Goal: Transaction & Acquisition: Purchase product/service

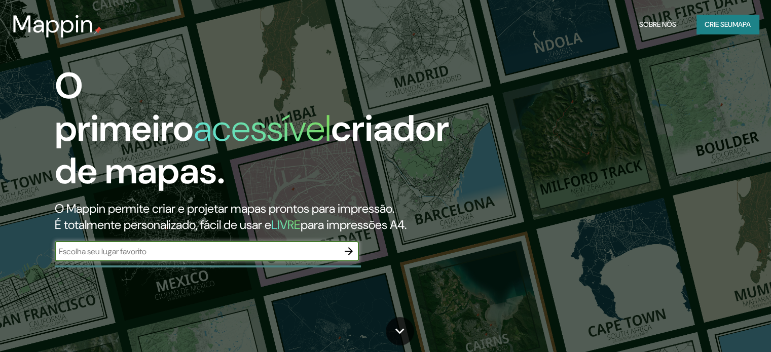
click at [182, 256] on input "text" at bounding box center [197, 252] width 284 height 12
type input "escola nía"
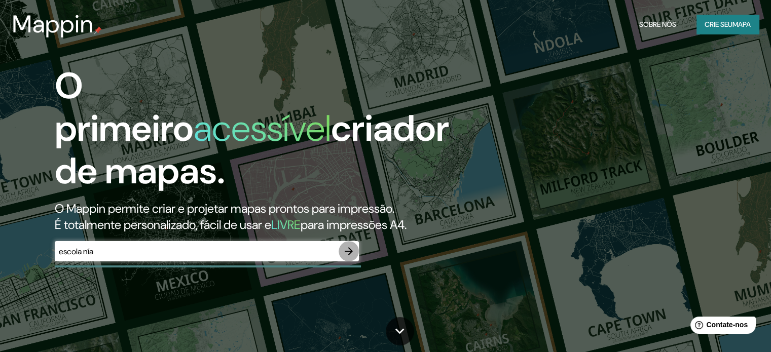
click at [349, 251] on icon "button" at bounding box center [349, 251] width 8 height 8
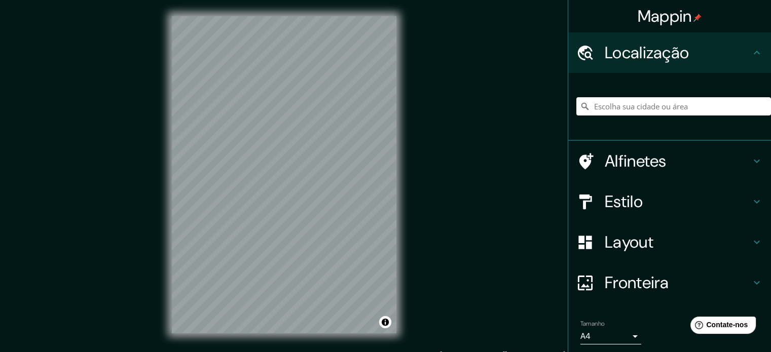
click at [626, 204] on font "Estilo" at bounding box center [624, 201] width 38 height 21
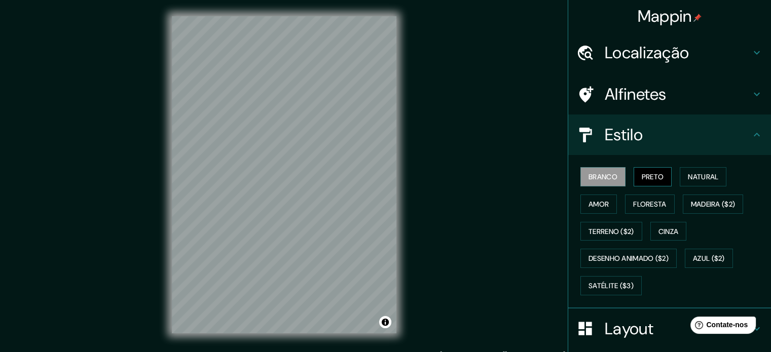
click at [642, 172] on font "Preto" at bounding box center [653, 176] width 22 height 9
click at [688, 178] on font "Natural" at bounding box center [703, 176] width 30 height 9
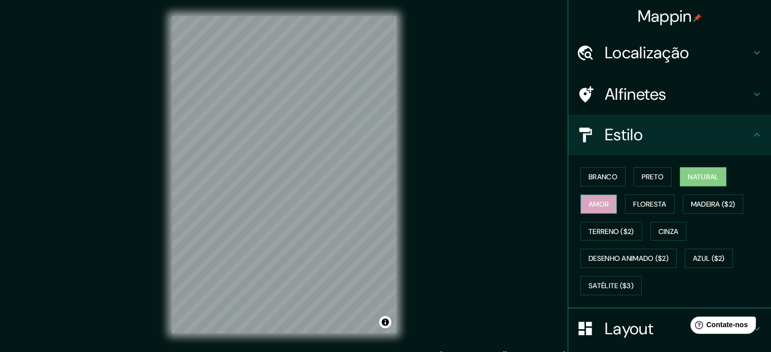
click at [588, 201] on font "Amor" at bounding box center [598, 204] width 20 height 9
click at [625, 202] on button "Floresta" at bounding box center [649, 204] width 49 height 19
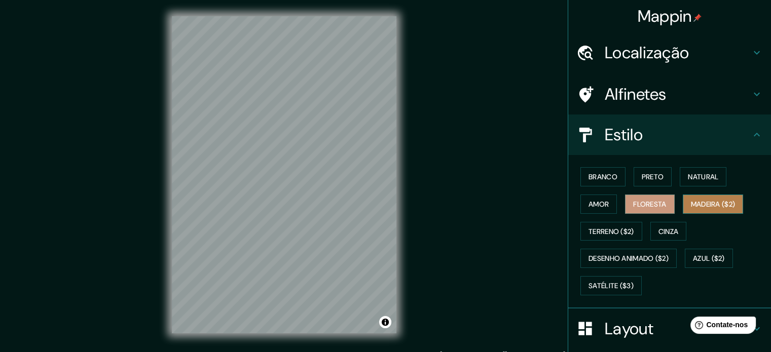
click at [702, 209] on font "Madeira ($2)" at bounding box center [713, 204] width 45 height 13
click at [607, 50] on font "Localização" at bounding box center [647, 52] width 84 height 21
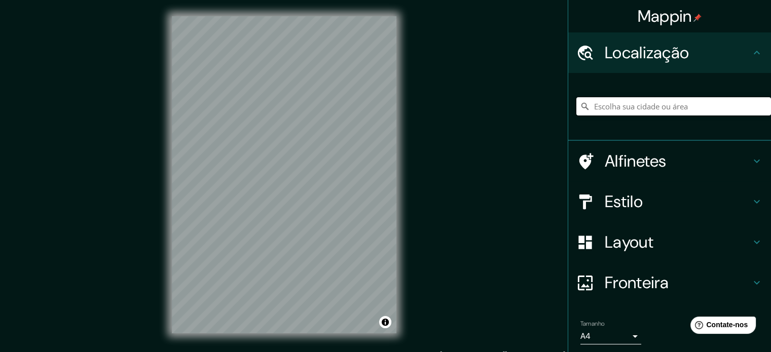
click at [602, 115] on input "Escolha sua cidade ou área" at bounding box center [673, 106] width 195 height 18
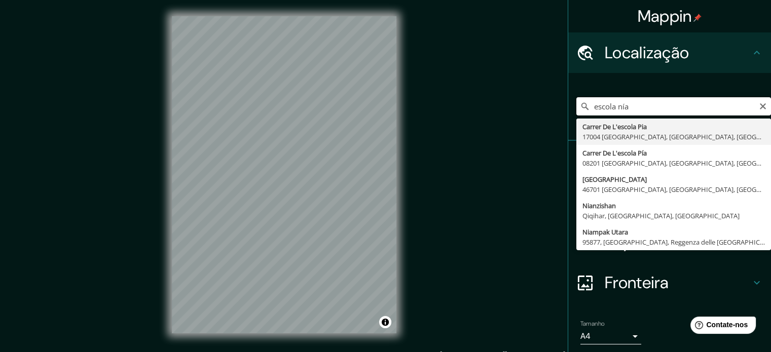
drag, startPoint x: 628, startPoint y: 107, endPoint x: 528, endPoint y: 117, distance: 100.3
click at [528, 117] on div "Mappin Localização escola nía [STREET_ADDRESS], [GEOGRAPHIC_DATA] [GEOGRAPHIC_D…" at bounding box center [385, 183] width 771 height 366
paste input "P.º de Los Ahuehuetes Nte. [DATE]-[DATE], [GEOGRAPHIC_DATA], [GEOGRAPHIC_DATA],…"
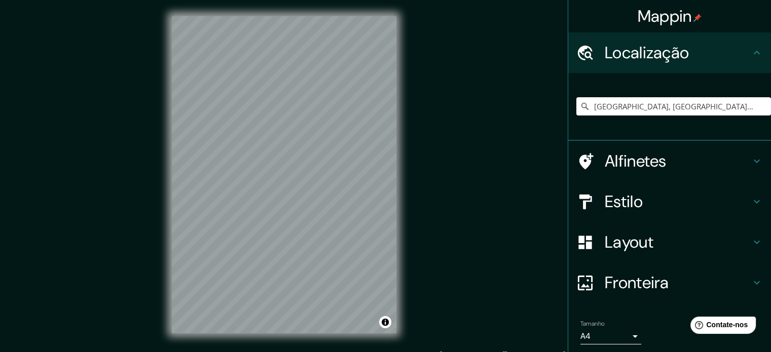
click at [647, 205] on h4 "Estilo" at bounding box center [678, 202] width 146 height 20
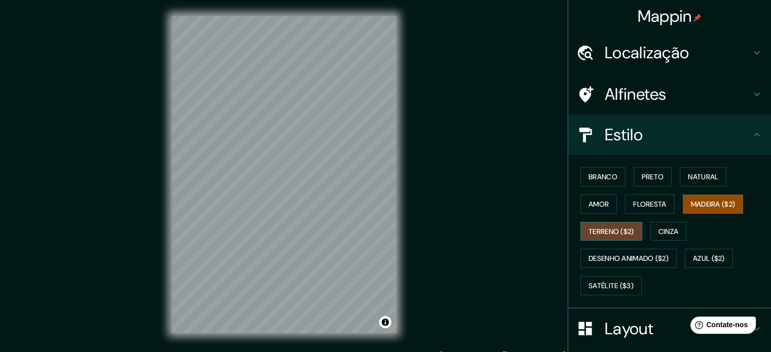
click at [606, 233] on font "Terreno ($2)" at bounding box center [611, 231] width 46 height 9
click at [644, 229] on div "Branco Preto Natural Amor Floresta Madeira ($2) Terreno ($2) Cinza Desenho anim…" at bounding box center [673, 231] width 195 height 136
click at [650, 231] on button "Cinza" at bounding box center [668, 231] width 36 height 19
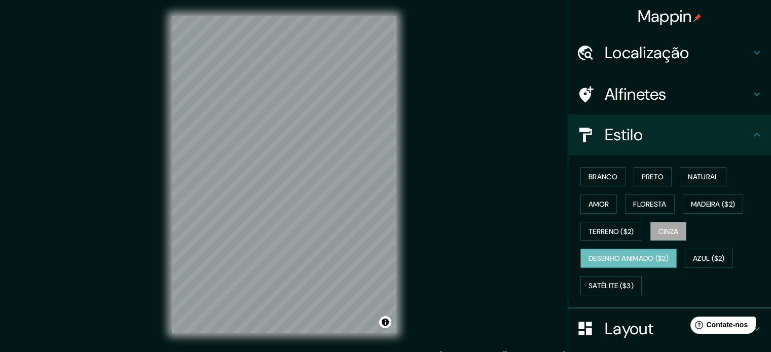
click at [632, 255] on font "Desenho animado ($2)" at bounding box center [628, 258] width 80 height 9
click at [688, 254] on button "Azul ($2)" at bounding box center [709, 258] width 48 height 19
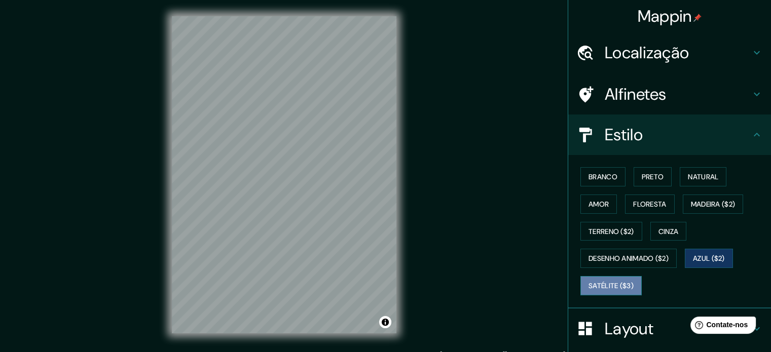
click at [621, 284] on font "Satélite ($3)" at bounding box center [610, 285] width 45 height 9
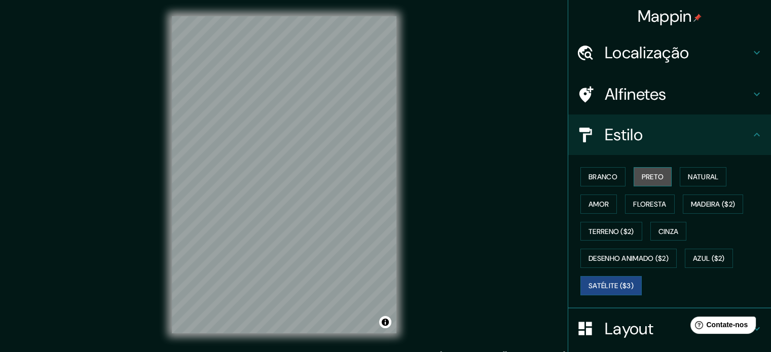
click at [642, 173] on font "Preto" at bounding box center [653, 176] width 22 height 9
click at [668, 172] on div "Branco Preto Natural Amor Floresta Madeira ($2) Terreno ($2) Cinza Desenho anim…" at bounding box center [673, 231] width 195 height 136
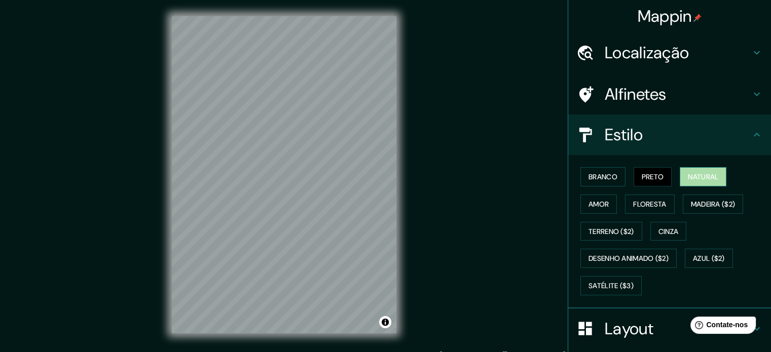
click at [688, 173] on font "Natural" at bounding box center [703, 176] width 30 height 9
click at [726, 47] on h4 "Localização" at bounding box center [678, 53] width 146 height 20
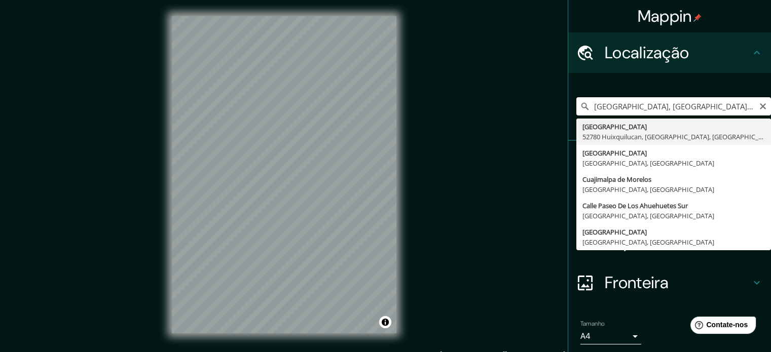
click at [738, 103] on input "[GEOGRAPHIC_DATA], [GEOGRAPHIC_DATA], [GEOGRAPHIC_DATA], [GEOGRAPHIC_DATA]" at bounding box center [673, 106] width 195 height 18
drag, startPoint x: 736, startPoint y: 109, endPoint x: 754, endPoint y: 107, distance: 17.9
click at [754, 107] on div "[GEOGRAPHIC_DATA], [GEOGRAPHIC_DATA], [GEOGRAPHIC_DATA], [GEOGRAPHIC_DATA] [GEO…" at bounding box center [673, 106] width 195 height 18
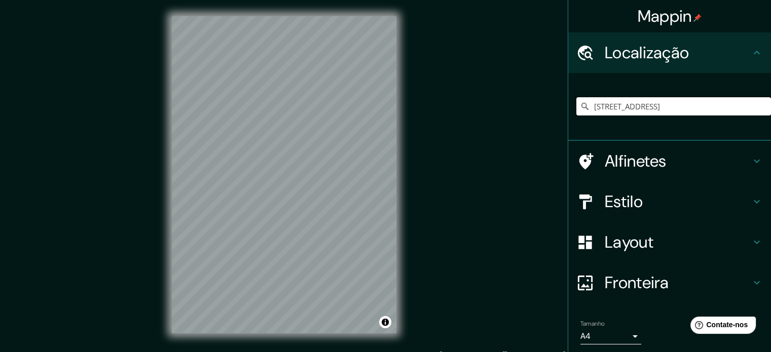
type input "[STREET_ADDRESS]"
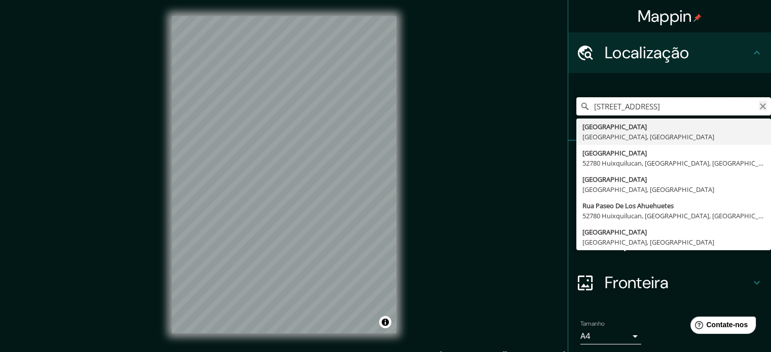
scroll to position [0, 104]
drag, startPoint x: 584, startPoint y: 106, endPoint x: 751, endPoint y: 109, distance: 167.8
click at [751, 109] on div "[GEOGRAPHIC_DATA], [GEOGRAPHIC_DATA], México [STREET_ADDRESS] [GEOGRAPHIC_DATA]…" at bounding box center [673, 106] width 195 height 18
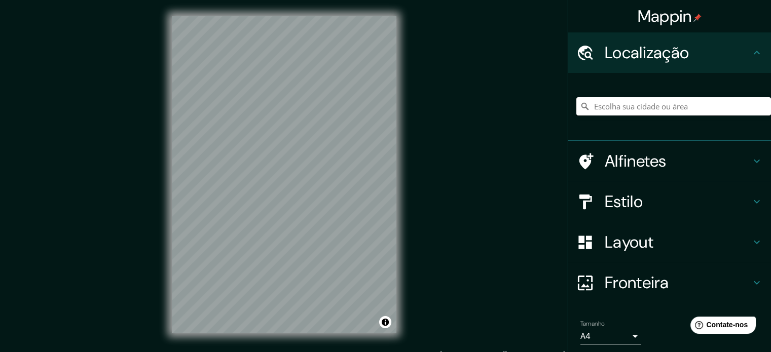
paste input "P.º de Los Ahuehuetes Nte. [DATE]-[DATE], [GEOGRAPHIC_DATA], [GEOGRAPHIC_DATA],…"
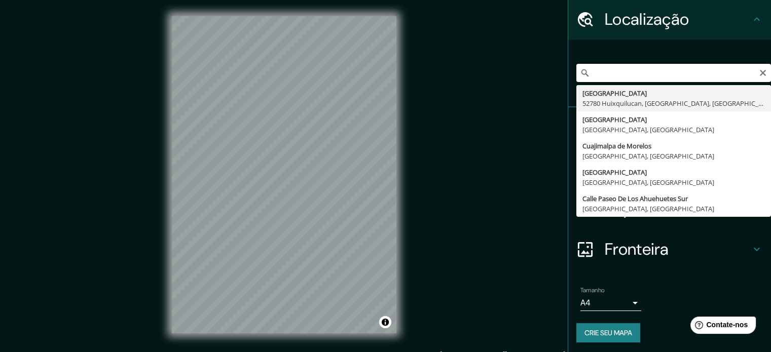
scroll to position [35, 0]
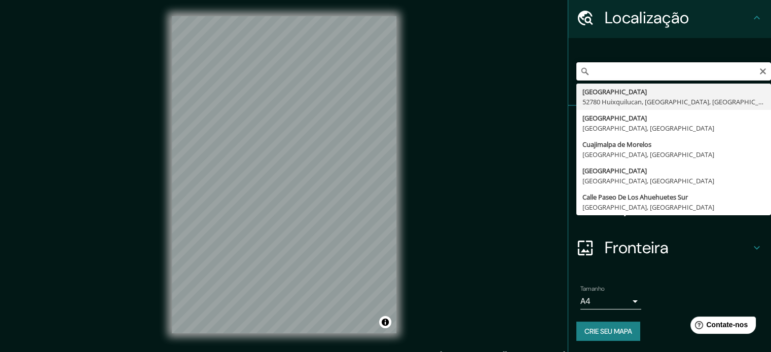
click at [591, 73] on input "P.º de Los Ahuehuetes Nte. [DATE]-[DATE], [GEOGRAPHIC_DATA], [GEOGRAPHIC_DATA],…" at bounding box center [673, 71] width 195 height 18
drag, startPoint x: 584, startPoint y: 73, endPoint x: 722, endPoint y: 68, distance: 137.9
click at [722, 68] on input "P.º de Los Ahuehuetes Nte. [DATE]-[DATE], [GEOGRAPHIC_DATA], [GEOGRAPHIC_DATA],…" at bounding box center [673, 71] width 195 height 18
click at [719, 74] on input "P.º de Los Ahuehuetes Nte. [DATE]-[DATE], [GEOGRAPHIC_DATA], [GEOGRAPHIC_DATA],…" at bounding box center [673, 71] width 195 height 18
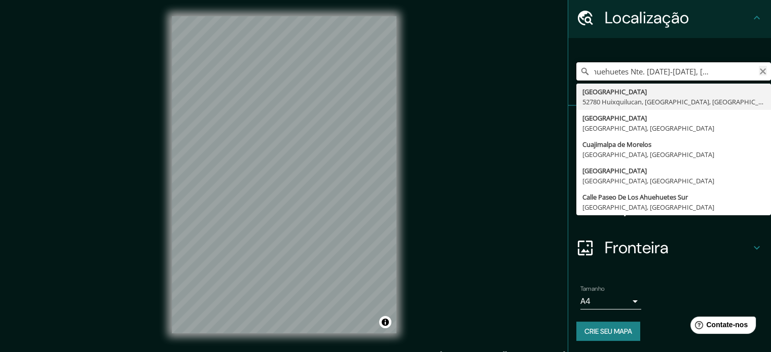
scroll to position [0, 288]
drag, startPoint x: 721, startPoint y: 71, endPoint x: 751, endPoint y: 69, distance: 30.4
click at [751, 69] on div "P.º de Los Ahuehuetes Nte. [DATE]-[DATE], [GEOGRAPHIC_DATA], [GEOGRAPHIC_DATA],…" at bounding box center [673, 71] width 195 height 18
type input "[STREET_ADDRESS]"
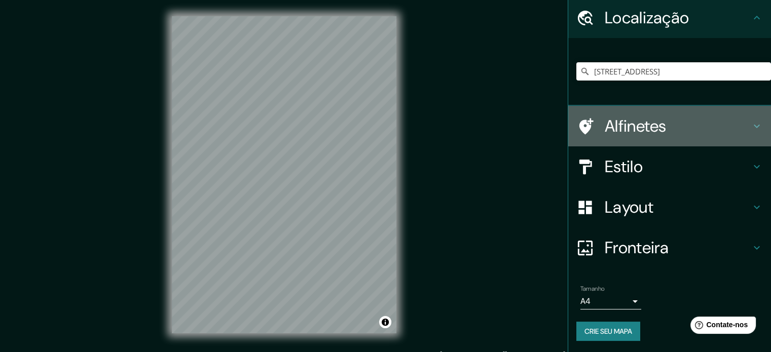
click at [625, 127] on font "Alfinetes" at bounding box center [636, 126] width 62 height 21
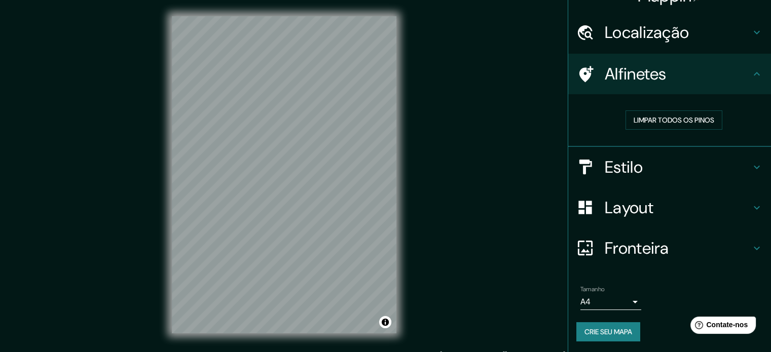
scroll to position [20, 0]
click at [659, 117] on font "Limpar todos os pinos" at bounding box center [673, 120] width 81 height 9
click at [652, 201] on h4 "Layout" at bounding box center [678, 208] width 146 height 20
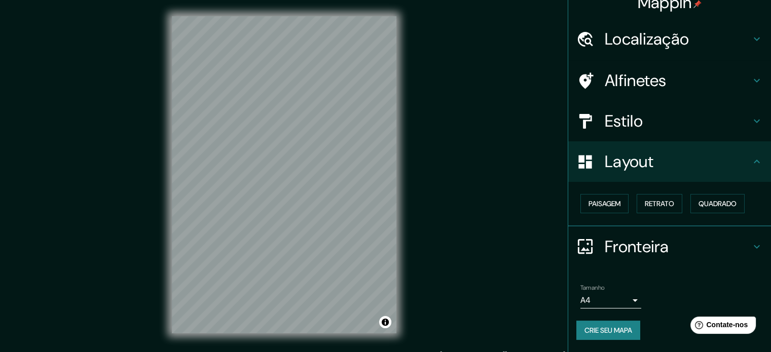
scroll to position [12, 0]
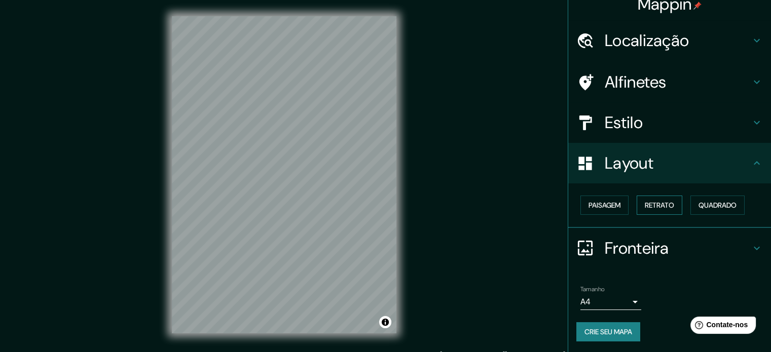
click at [653, 211] on button "Retrato" at bounding box center [659, 205] width 46 height 19
click at [698, 203] on font "Quadrado" at bounding box center [717, 205] width 38 height 9
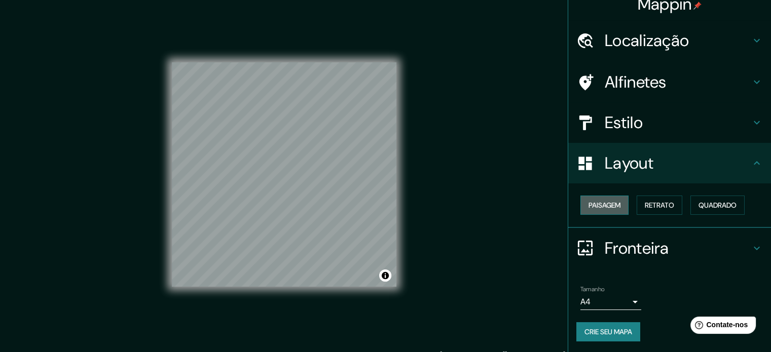
click at [607, 201] on font "Paisagem" at bounding box center [604, 205] width 32 height 9
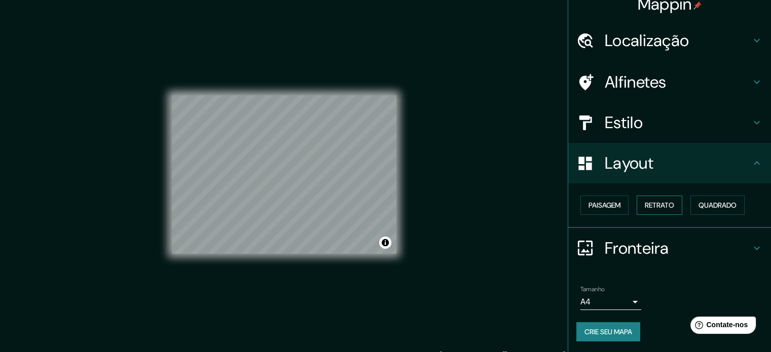
click at [664, 201] on font "Retrato" at bounding box center [659, 205] width 29 height 9
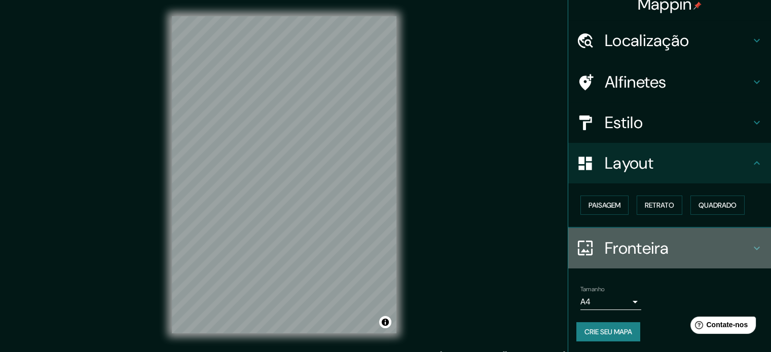
click at [643, 247] on font "Fronteira" at bounding box center [637, 248] width 64 height 21
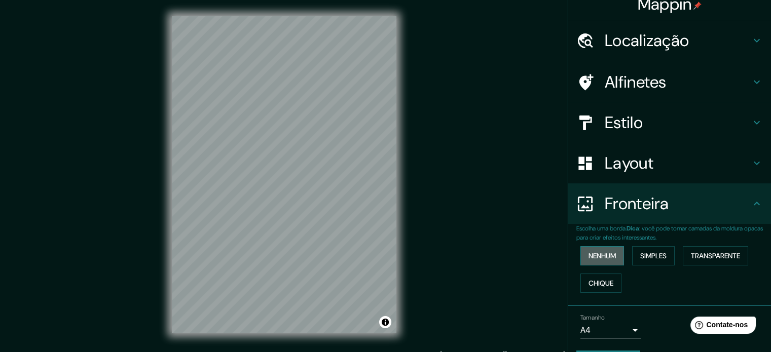
click at [606, 256] on font "Nenhum" at bounding box center [601, 255] width 27 height 9
click at [643, 249] on font "Simples" at bounding box center [653, 255] width 26 height 13
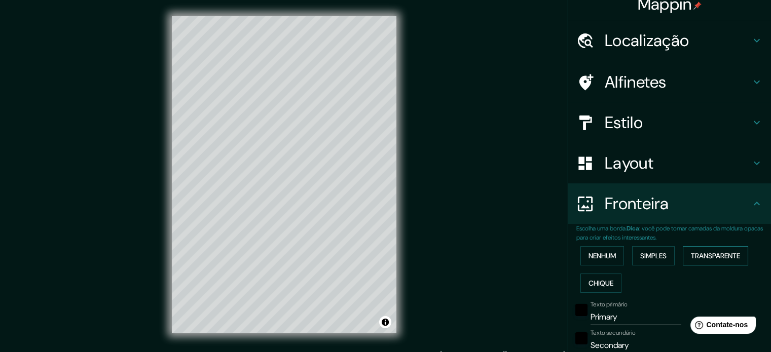
click at [685, 257] on button "Transparente" at bounding box center [715, 255] width 65 height 19
click at [591, 279] on font "Chique" at bounding box center [600, 283] width 25 height 9
click at [586, 248] on button "Nenhum" at bounding box center [602, 255] width 44 height 19
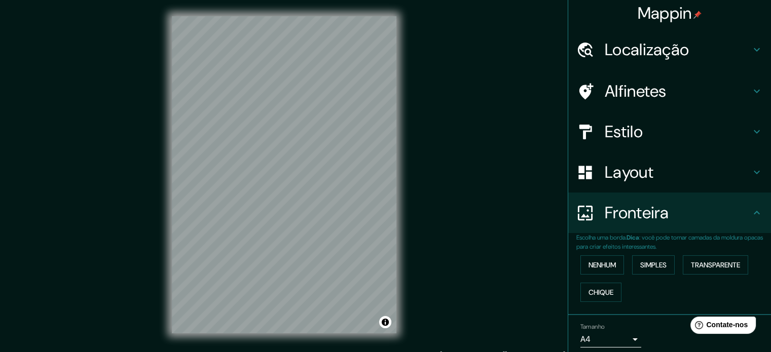
scroll to position [0, 0]
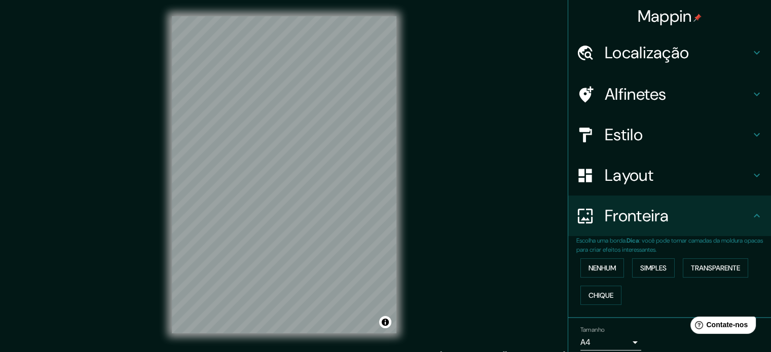
click at [641, 168] on font "Layout" at bounding box center [629, 175] width 49 height 21
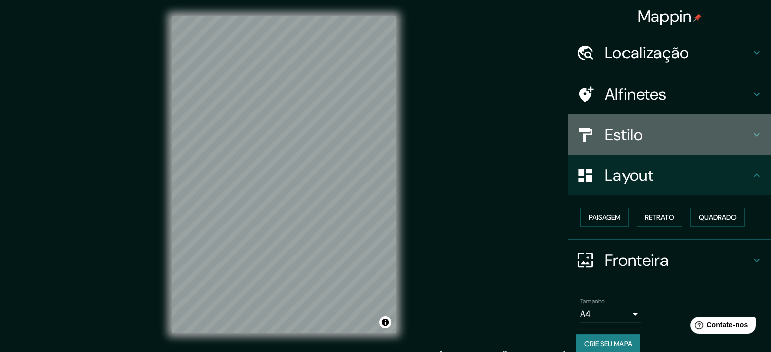
click at [656, 135] on h4 "Estilo" at bounding box center [678, 135] width 146 height 20
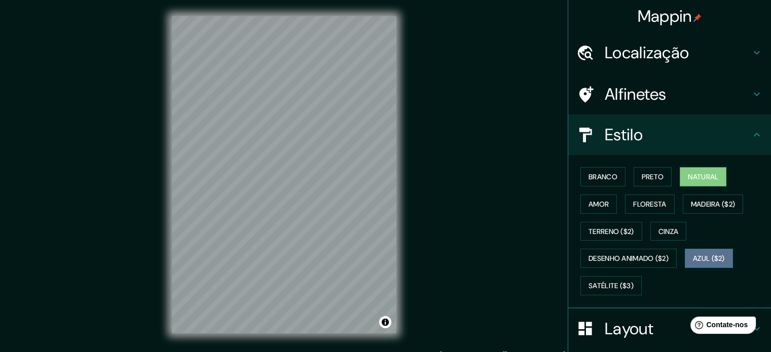
click at [694, 257] on font "Azul ($2)" at bounding box center [709, 258] width 32 height 9
click at [659, 59] on font "Localização" at bounding box center [647, 52] width 84 height 21
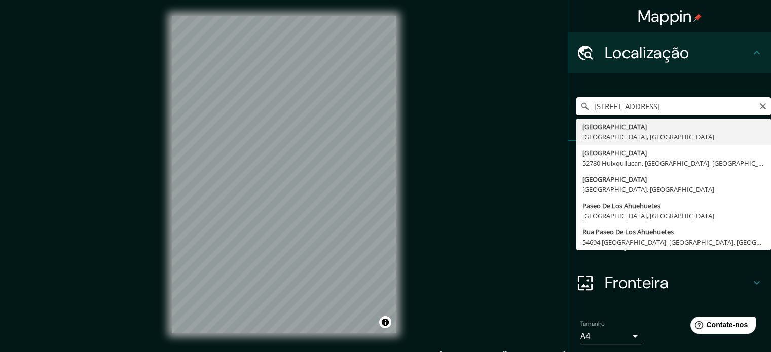
click at [728, 113] on input "[STREET_ADDRESS]" at bounding box center [673, 106] width 195 height 18
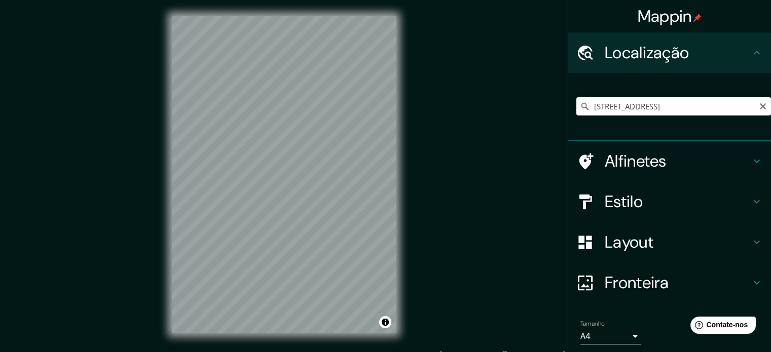
click at [685, 95] on div "[GEOGRAPHIC_DATA], [GEOGRAPHIC_DATA], México [STREET_ADDRESS] [GEOGRAPHIC_DATA]…" at bounding box center [673, 106] width 195 height 51
click at [760, 107] on icon "Claro" at bounding box center [763, 106] width 6 height 6
paste input "P.º de Los Ahuehuetes Nte. [DATE]-[DATE], [GEOGRAPHIC_DATA], [GEOGRAPHIC_DATA],…"
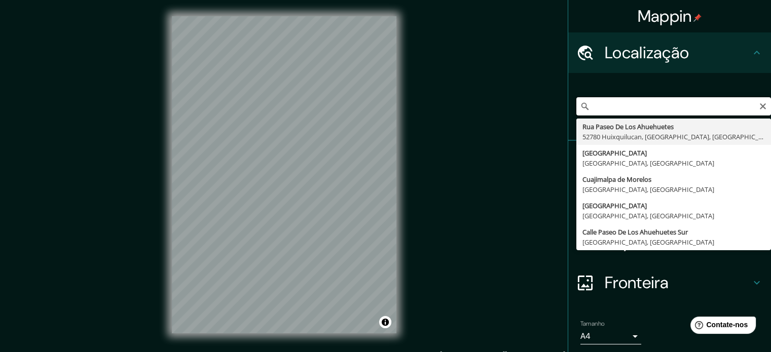
drag, startPoint x: 598, startPoint y: 106, endPoint x: 768, endPoint y: 133, distance: 171.3
click at [768, 133] on div "Mappin Localização P.º de Los Ahuehuetes Nte. [DATE]-[DATE], [GEOGRAPHIC_DATA],…" at bounding box center [669, 176] width 203 height 352
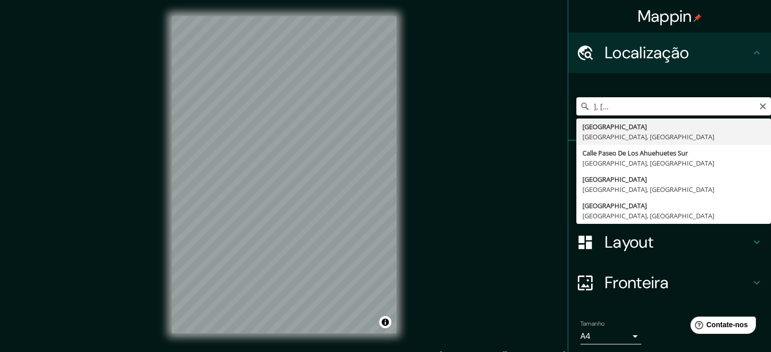
drag, startPoint x: 594, startPoint y: 107, endPoint x: 778, endPoint y: 120, distance: 184.4
click at [770, 120] on html "Mappin Localização P.º de Los Ahuehuetes Nte. [DATE]-[DATE], [GEOGRAPHIC_DATA],…" at bounding box center [385, 176] width 771 height 352
click at [724, 106] on input "P.º de Los Ahuehuetes Nte. [DATE]-[DATE], Bos" at bounding box center [673, 106] width 195 height 18
drag, startPoint x: 721, startPoint y: 107, endPoint x: 744, endPoint y: 107, distance: 23.3
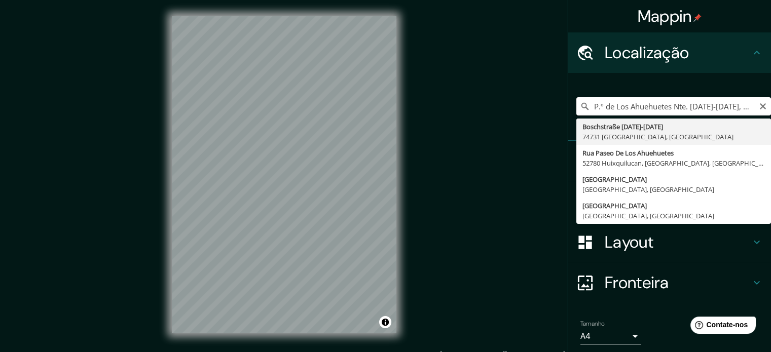
click at [744, 107] on input "P.º de Los Ahuehuetes Nte. [DATE]-[DATE], Bos" at bounding box center [673, 106] width 195 height 18
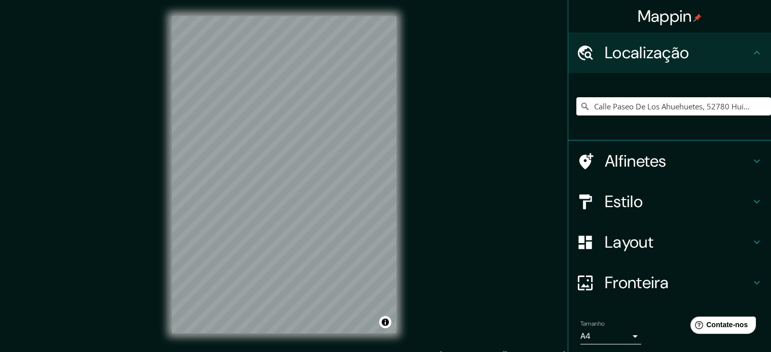
click at [634, 202] on font "Estilo" at bounding box center [624, 201] width 38 height 21
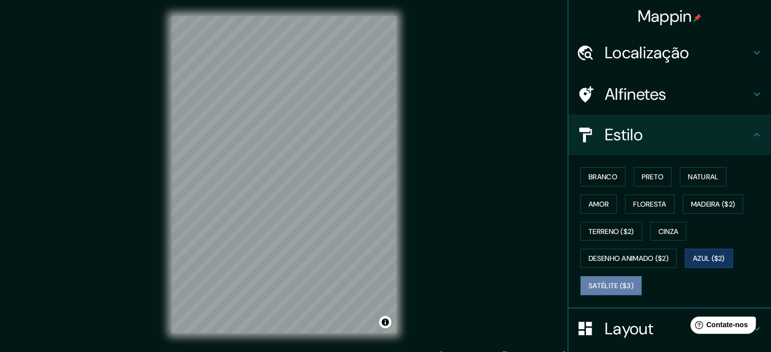
click at [613, 284] on font "Satélite ($3)" at bounding box center [610, 285] width 45 height 9
click at [614, 284] on font "Satélite ($3)" at bounding box center [610, 285] width 45 height 9
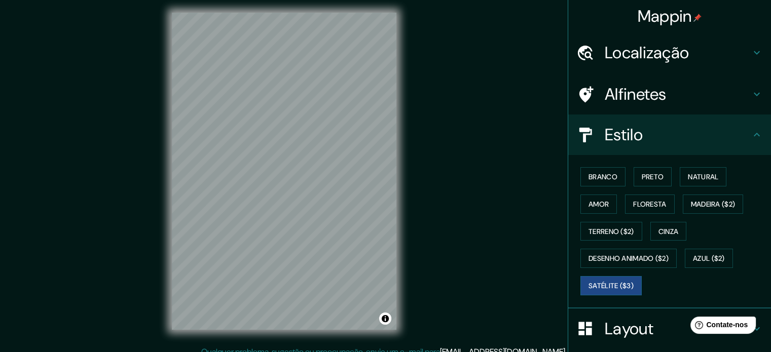
scroll to position [13, 0]
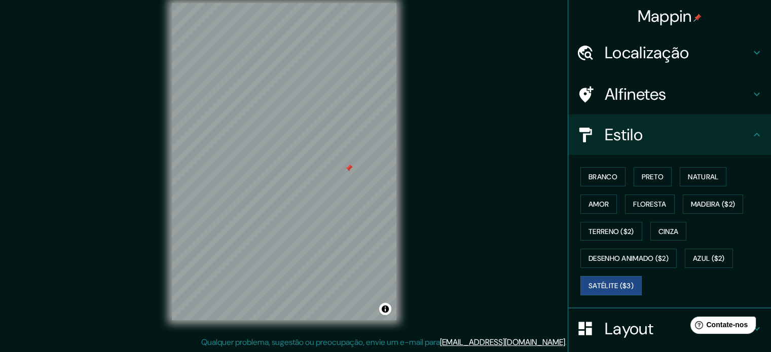
drag, startPoint x: 396, startPoint y: 263, endPoint x: 345, endPoint y: 171, distance: 105.7
click at [345, 171] on div at bounding box center [349, 168] width 8 height 8
click at [666, 92] on h4 "Alfinetes" at bounding box center [678, 94] width 146 height 20
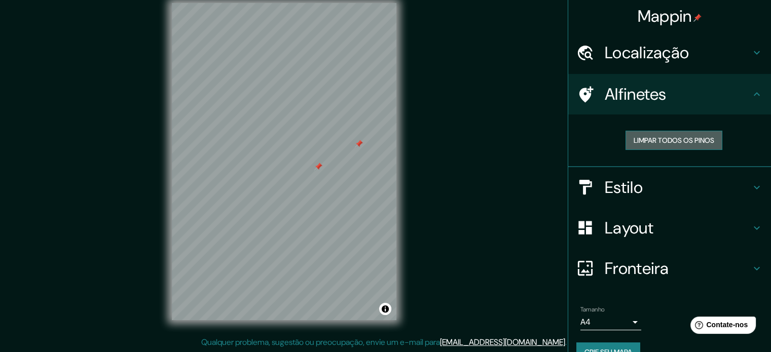
click at [667, 136] on font "Limpar todos os pinos" at bounding box center [673, 140] width 81 height 9
click at [703, 140] on font "Limpar todos os pinos" at bounding box center [673, 140] width 81 height 9
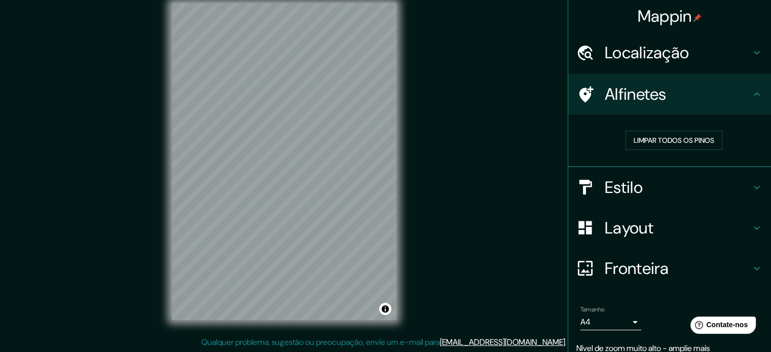
click at [638, 47] on font "Localização" at bounding box center [647, 52] width 84 height 21
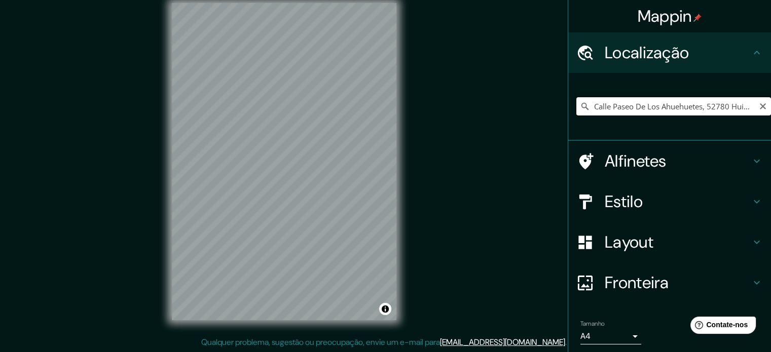
click at [676, 107] on input "Calle Paseo De Los Ahuehuetes, 52780 Huixquilucan, [GEOGRAPHIC_DATA], [GEOGRAPH…" at bounding box center [673, 106] width 195 height 18
click at [679, 109] on input "Calle Paseo De Los Ahuehuetes, 52780 Huixquilucan, [GEOGRAPHIC_DATA], [GEOGRAPH…" at bounding box center [673, 106] width 195 height 18
click at [712, 106] on input "Calle Paseo De Los Ahuehuetes, 52780 Huixquilucan, [GEOGRAPHIC_DATA], [GEOGRAPH…" at bounding box center [673, 106] width 195 height 18
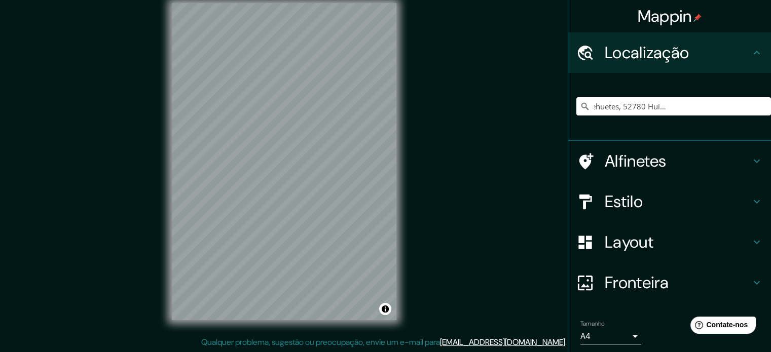
drag, startPoint x: 587, startPoint y: 105, endPoint x: 778, endPoint y: 129, distance: 192.5
click at [770, 129] on html "Mappin Localização [GEOGRAPHIC_DATA], [GEOGRAPHIC_DATA], [GEOGRAPHIC_DATA], [GE…" at bounding box center [385, 163] width 771 height 352
click at [748, 112] on input "Calle Paseo De Los Ahuehuetes, 52780 Huixquilucan, [GEOGRAPHIC_DATA], [GEOGRAPH…" at bounding box center [673, 106] width 195 height 18
click at [631, 104] on input "Calle Paseo De Los Ahuehuetes, 52780 Huixquilucan, [GEOGRAPHIC_DATA], [GEOGRAPH…" at bounding box center [673, 106] width 195 height 18
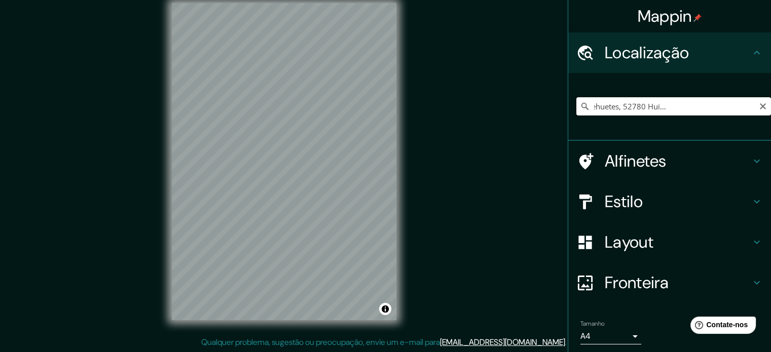
click at [596, 107] on input "Calle Paseo De Los Ahuehuetes, 52780 Huixquilucan, [GEOGRAPHIC_DATA], [GEOGRAPH…" at bounding box center [673, 106] width 195 height 18
drag, startPoint x: 748, startPoint y: 107, endPoint x: 555, endPoint y: 98, distance: 192.8
click at [555, 98] on div "Mappin Localização [GEOGRAPHIC_DATA], [GEOGRAPHIC_DATA], [GEOGRAPHIC_DATA], [GE…" at bounding box center [385, 170] width 771 height 366
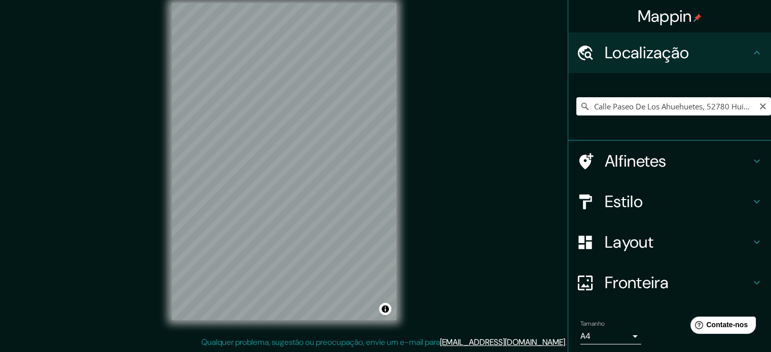
drag, startPoint x: 581, startPoint y: 105, endPoint x: 630, endPoint y: 103, distance: 48.7
click at [630, 103] on div "[GEOGRAPHIC_DATA], [GEOGRAPHIC_DATA], [GEOGRAPHIC_DATA] [GEOGRAPHIC_DATA] [GEOG…" at bounding box center [673, 106] width 195 height 18
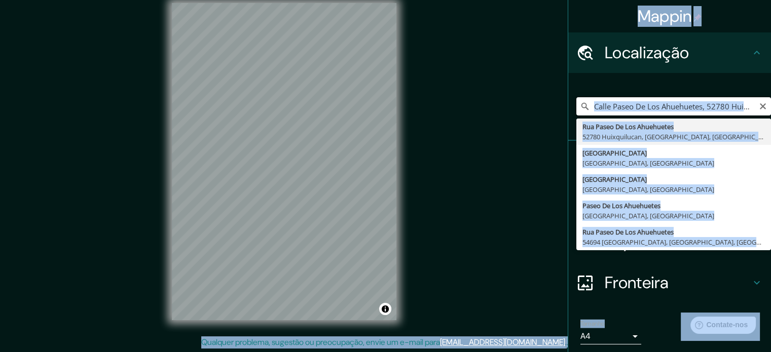
click at [635, 115] on input "Calle Paseo De Los Ahuehuetes, 52780 Huixquilucan, [GEOGRAPHIC_DATA], [GEOGRAPH…" at bounding box center [673, 106] width 195 height 18
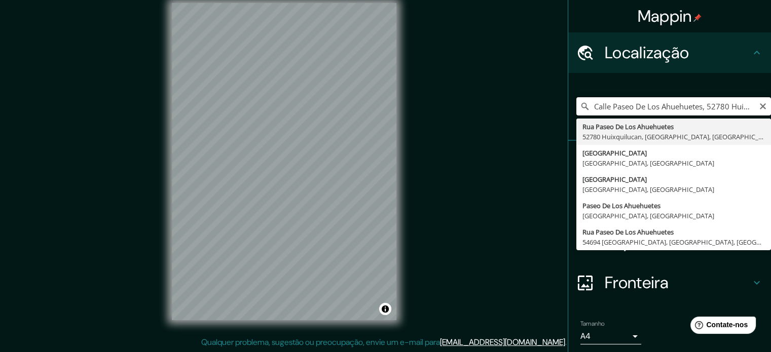
click at [585, 114] on input "Calle Paseo De Los Ahuehuetes, 52780 Huixquilucan, [GEOGRAPHIC_DATA], [GEOGRAPH…" at bounding box center [673, 106] width 195 height 18
drag, startPoint x: 585, startPoint y: 114, endPoint x: 735, endPoint y: 130, distance: 150.9
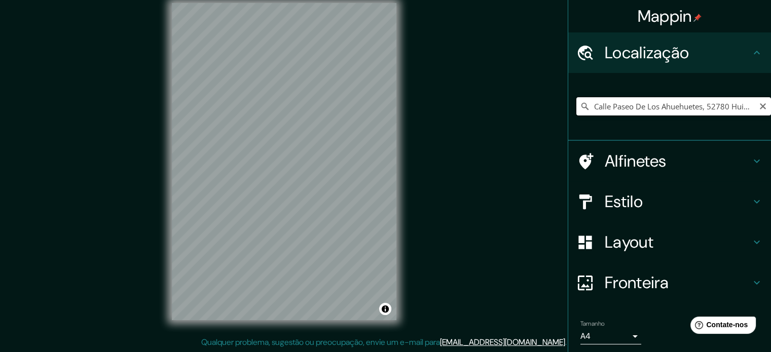
click at [709, 104] on input "Calle Paseo De Los Ahuehuetes, 52780 Huixquilucan, [GEOGRAPHIC_DATA], [GEOGRAPH…" at bounding box center [673, 106] width 195 height 18
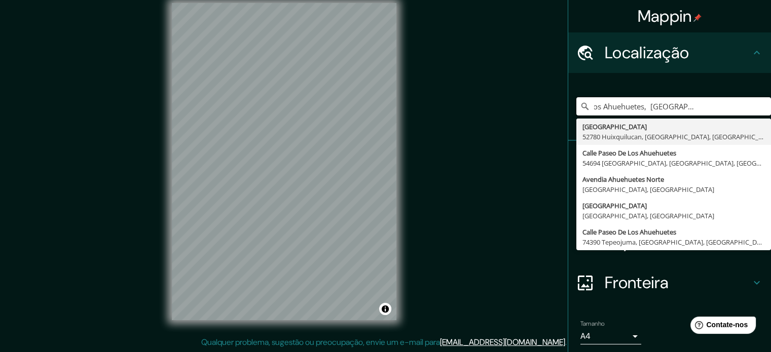
scroll to position [0, 62]
drag, startPoint x: 701, startPoint y: 107, endPoint x: 771, endPoint y: 118, distance: 70.3
click at [770, 118] on html "Mappin Localização [GEOGRAPHIC_DATA], [GEOGRAPHIC_DATA] [GEOGRAPHIC_DATA], [GEO…" at bounding box center [385, 163] width 771 height 352
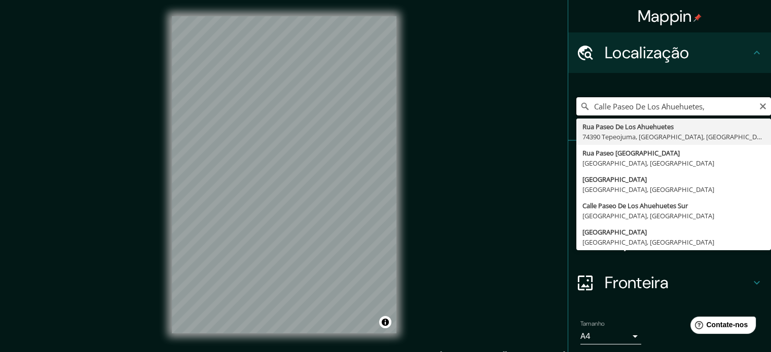
scroll to position [0, 0]
drag, startPoint x: 706, startPoint y: 110, endPoint x: 513, endPoint y: 112, distance: 193.1
click at [513, 112] on div "Mappin Localização [GEOGRAPHIC_DATA], [GEOGRAPHIC_DATA] [GEOGRAPHIC_DATA], [GEO…" at bounding box center [385, 183] width 771 height 366
paste input "P.º de Los Ahuehuetes Nte. [DATE]-[DATE], [GEOGRAPHIC_DATA], [GEOGRAPHIC_DATA],…"
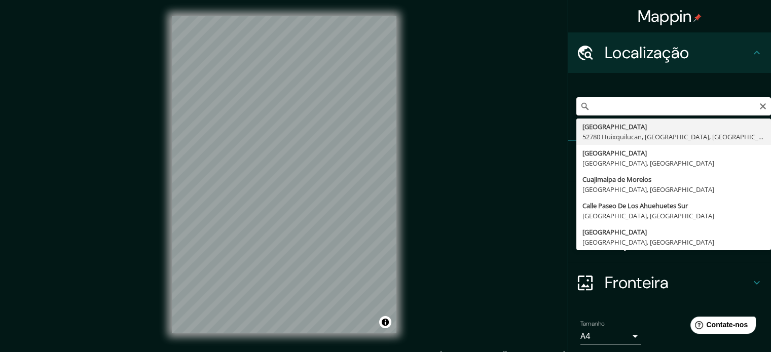
click at [581, 114] on input "P.º de Los Ahuehuetes Nte. [DATE]-[DATE], [GEOGRAPHIC_DATA], [GEOGRAPHIC_DATA],…" at bounding box center [673, 106] width 195 height 18
click at [587, 106] on input "P.º de Los Ahuehuetes Nte. [DATE]-[DATE], [GEOGRAPHIC_DATA], [GEOGRAPHIC_DATA],…" at bounding box center [673, 106] width 195 height 18
click at [595, 112] on input "P.º de Los Ahuehuetes Nte. [DATE]-[DATE], [GEOGRAPHIC_DATA], [GEOGRAPHIC_DATA],…" at bounding box center [673, 106] width 195 height 18
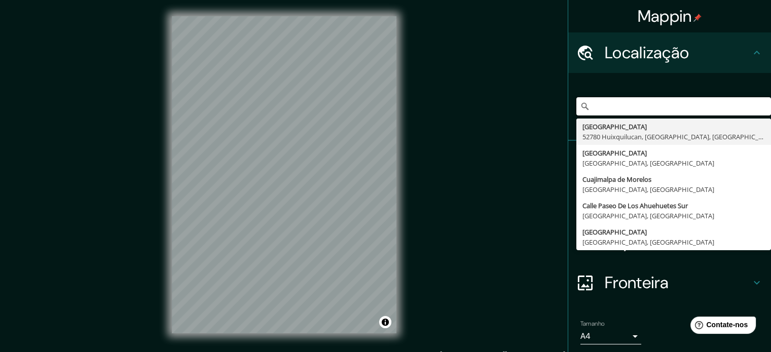
scroll to position [0, 288]
drag, startPoint x: 701, startPoint y: 109, endPoint x: 778, endPoint y: 121, distance: 77.5
click at [770, 121] on html "Mappin Localização P.º de Los Ahuehuetes Nte. [DATE]-[DATE], [GEOGRAPHIC_DATA],…" at bounding box center [385, 176] width 771 height 352
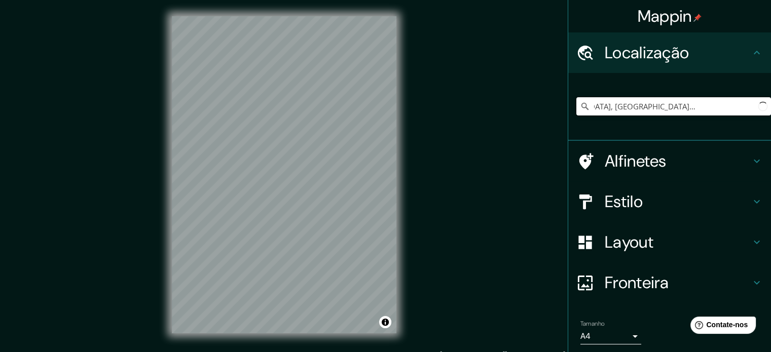
scroll to position [0, 0]
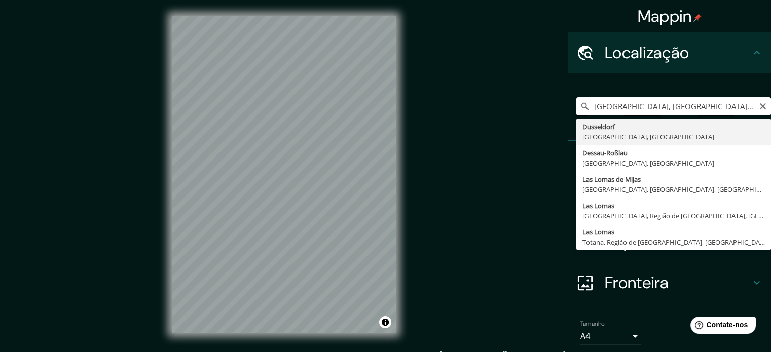
type input "[GEOGRAPHIC_DATA], [GEOGRAPHIC_DATA], [GEOGRAPHIC_DATA], [GEOGRAPHIC_DATA]"
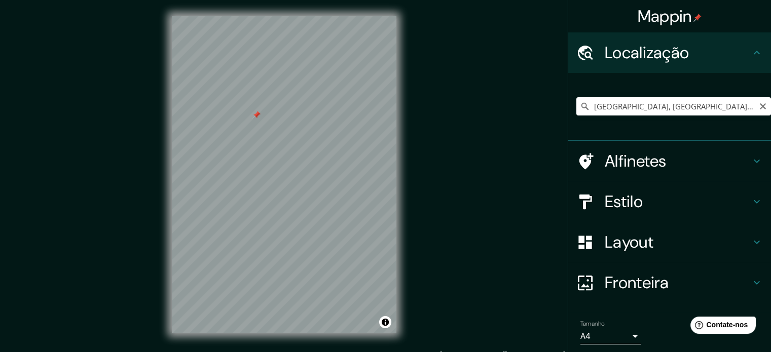
click at [153, 196] on div "Mappin Localização [GEOGRAPHIC_DATA], 52780 [GEOGRAPHIC_DATA], [GEOGRAPHIC_DATA…" at bounding box center [385, 183] width 771 height 366
click at [40, 268] on div "Mappin Localização [GEOGRAPHIC_DATA], 52780 [GEOGRAPHIC_DATA], [GEOGRAPHIC_DATA…" at bounding box center [385, 183] width 771 height 366
click at [408, 179] on div "© Mapbox © OpenStreetMap Improve this map © Maxar" at bounding box center [284, 175] width 257 height 350
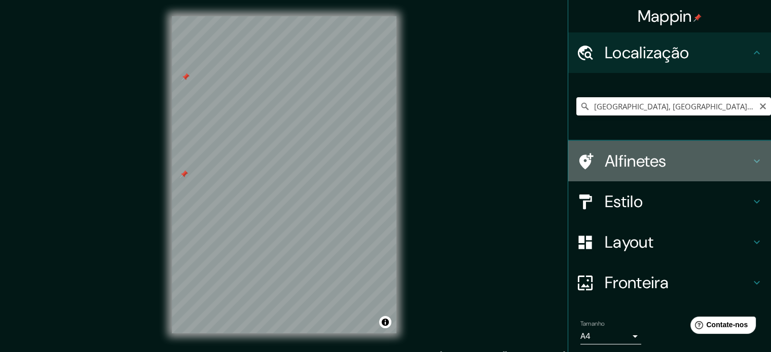
click at [684, 163] on h4 "Alfinetes" at bounding box center [678, 161] width 146 height 20
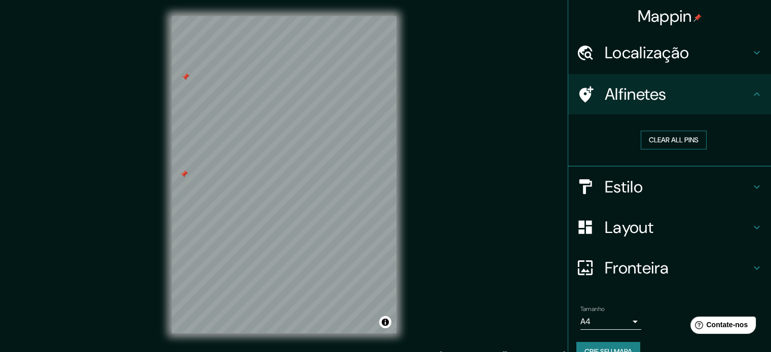
click at [674, 145] on button "Clear all pins" at bounding box center [674, 140] width 66 height 19
click at [421, 104] on div "Mappin Localização [GEOGRAPHIC_DATA], 52780 [GEOGRAPHIC_DATA], [GEOGRAPHIC_DATA…" at bounding box center [385, 183] width 771 height 366
click at [667, 142] on button "Clear all pins" at bounding box center [674, 140] width 66 height 19
drag, startPoint x: 667, startPoint y: 142, endPoint x: 655, endPoint y: 142, distance: 12.2
click at [667, 142] on button "Clear all pins" at bounding box center [674, 140] width 66 height 19
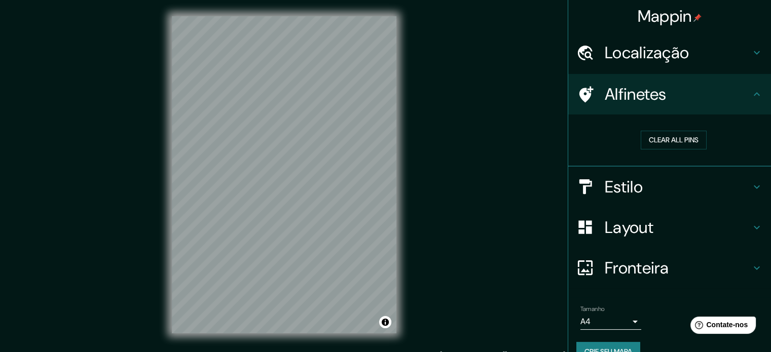
click at [426, 194] on div "Mappin Localização [GEOGRAPHIC_DATA], 52780 [GEOGRAPHIC_DATA], [GEOGRAPHIC_DATA…" at bounding box center [385, 183] width 771 height 366
click at [693, 138] on button "Clear all pins" at bounding box center [674, 140] width 66 height 19
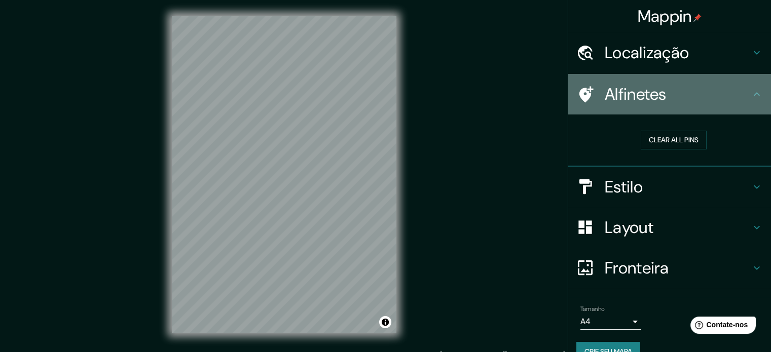
click at [653, 87] on font "Alfinetes" at bounding box center [636, 94] width 62 height 21
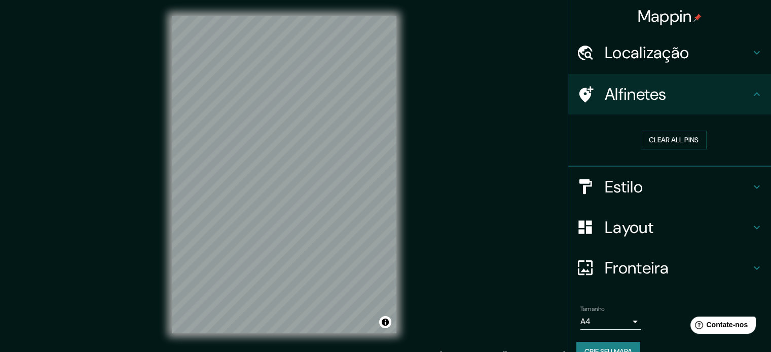
click at [666, 109] on div "Alfinetes" at bounding box center [669, 94] width 203 height 41
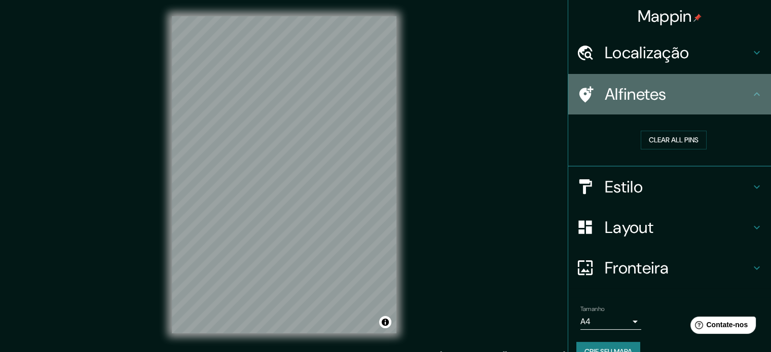
click at [710, 103] on h4 "Alfinetes" at bounding box center [678, 94] width 146 height 20
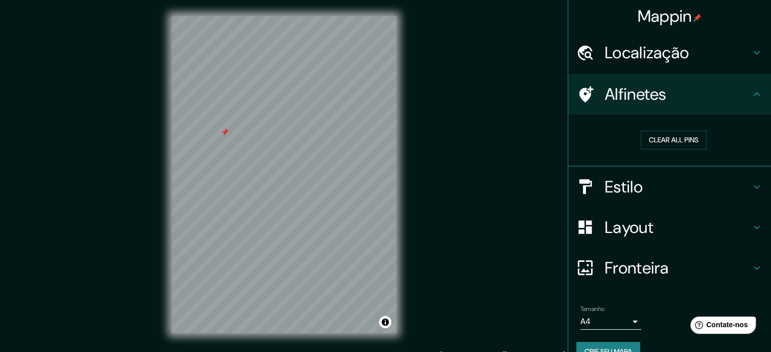
click at [576, 86] on icon at bounding box center [585, 95] width 18 height 18
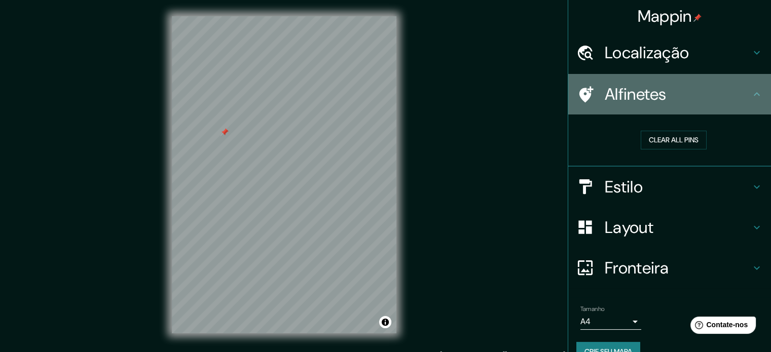
click at [723, 102] on h4 "Alfinetes" at bounding box center [678, 94] width 146 height 20
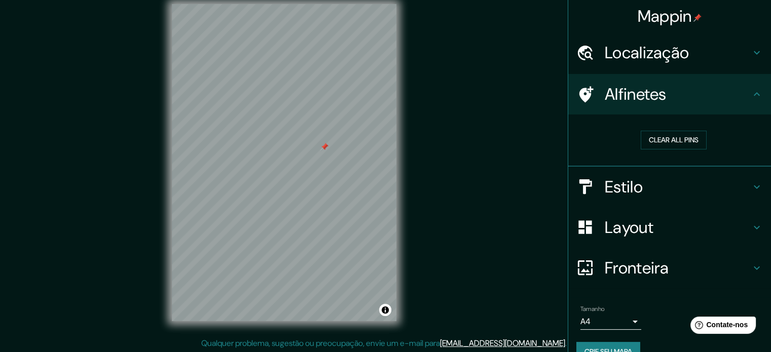
scroll to position [13, 0]
click at [609, 187] on font "Estilo" at bounding box center [624, 186] width 38 height 21
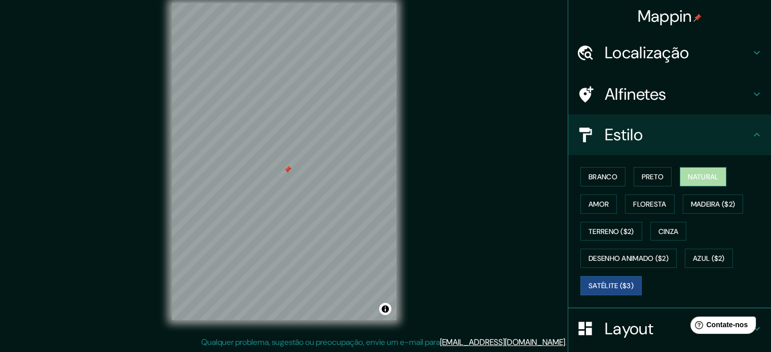
click at [701, 179] on font "Natural" at bounding box center [703, 176] width 30 height 9
click at [684, 102] on h4 "Alfinetes" at bounding box center [678, 94] width 146 height 20
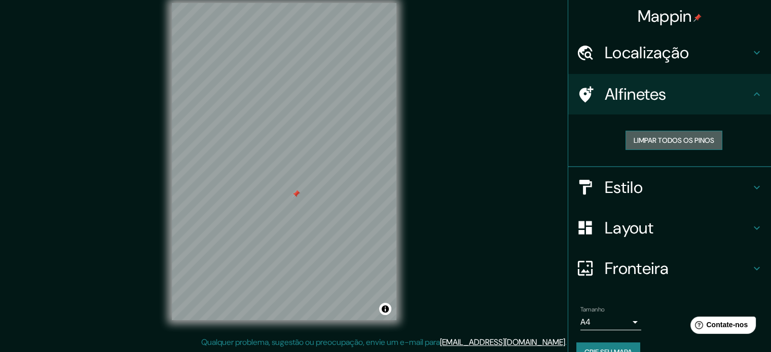
click at [687, 141] on font "Limpar todos os pinos" at bounding box center [673, 140] width 81 height 9
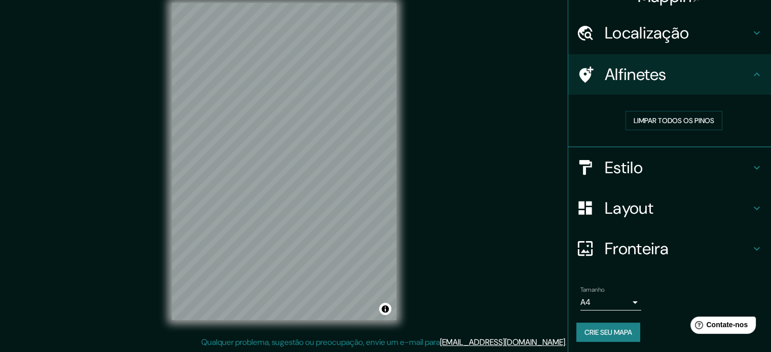
scroll to position [20, 0]
click at [607, 328] on font "Crie seu mapa" at bounding box center [608, 331] width 48 height 9
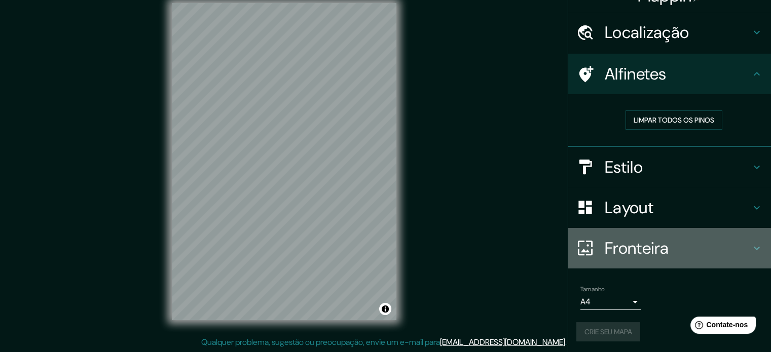
click at [659, 249] on h4 "Fronteira" at bounding box center [678, 248] width 146 height 20
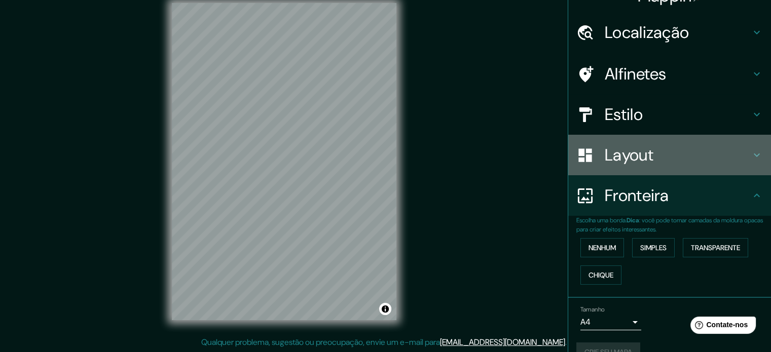
click at [663, 140] on div "Layout" at bounding box center [669, 155] width 203 height 41
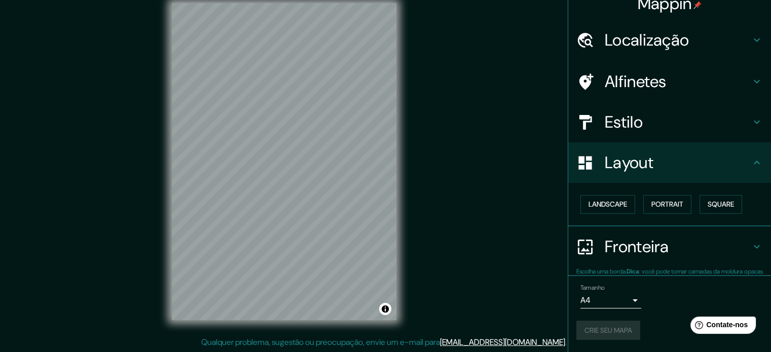
scroll to position [12, 0]
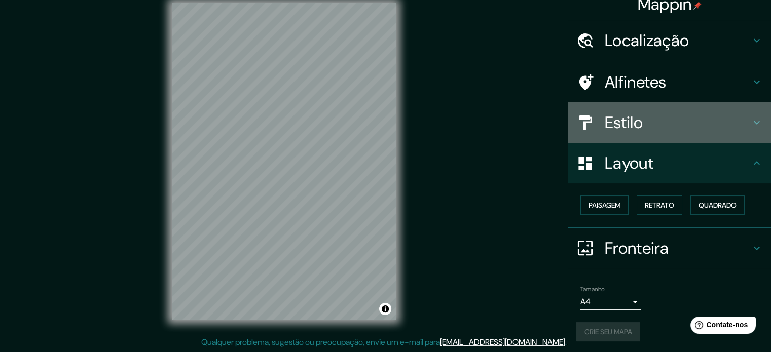
click at [649, 121] on h4 "Estilo" at bounding box center [678, 122] width 146 height 20
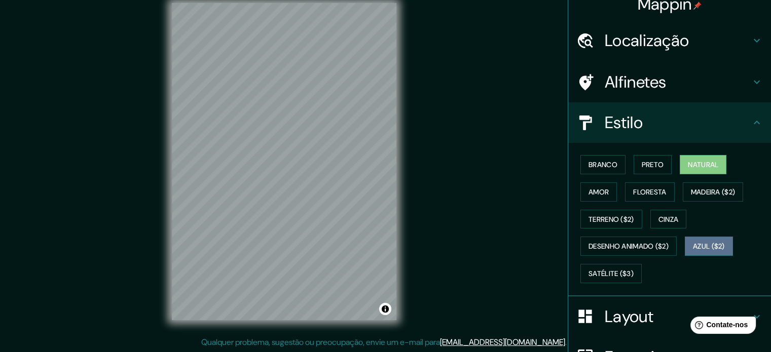
click at [697, 238] on button "Azul ($2)" at bounding box center [709, 246] width 48 height 19
click at [667, 215] on font "Cinza" at bounding box center [668, 219] width 20 height 9
click at [689, 167] on font "Natural" at bounding box center [703, 164] width 30 height 9
click at [695, 91] on h4 "Alfinetes" at bounding box center [678, 82] width 146 height 20
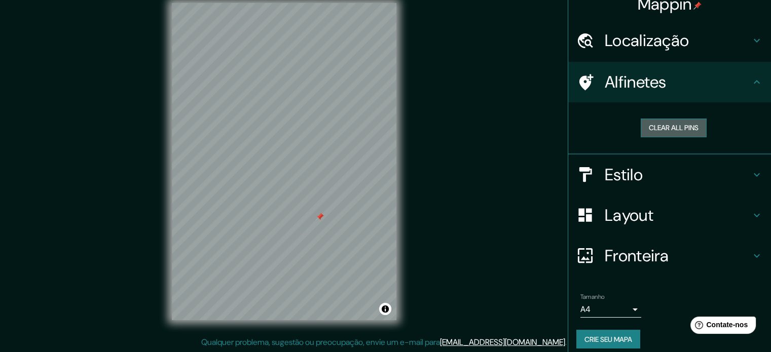
click at [681, 135] on button "Clear all pins" at bounding box center [674, 128] width 66 height 19
click at [622, 337] on font "Crie seu mapa" at bounding box center [608, 339] width 48 height 9
click at [586, 335] on font "Crie seu mapa" at bounding box center [608, 339] width 48 height 9
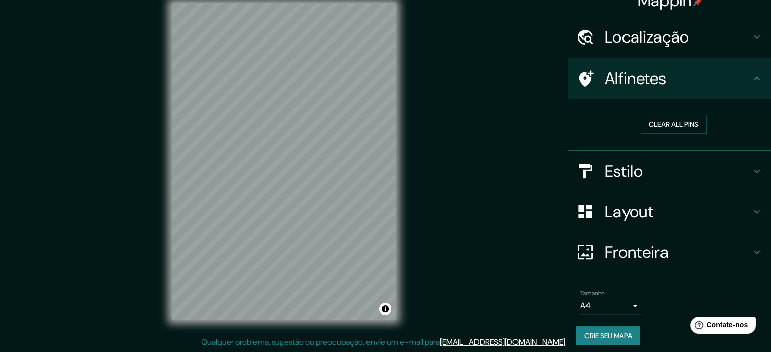
scroll to position [20, 0]
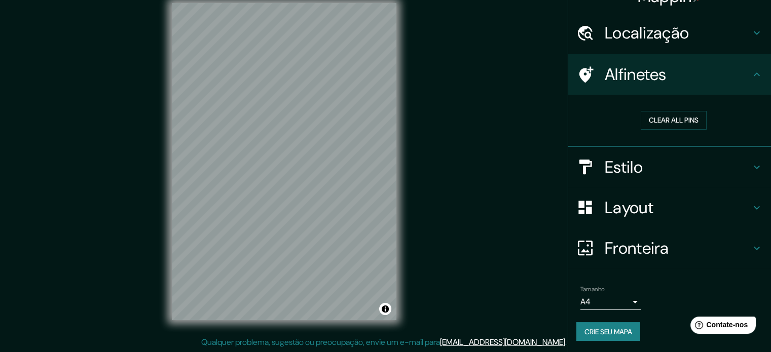
click at [619, 323] on button "Crie seu mapa" at bounding box center [608, 331] width 64 height 19
click at [625, 294] on body "Mappin Localização [GEOGRAPHIC_DATA], 52780 [GEOGRAPHIC_DATA], [GEOGRAPHIC_DATA…" at bounding box center [385, 163] width 771 height 352
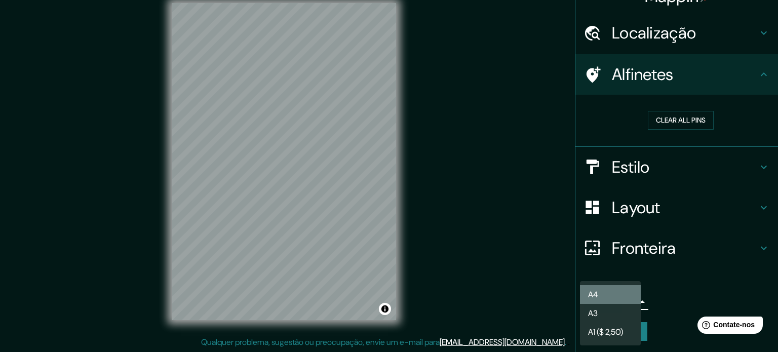
click at [612, 289] on li "A4" at bounding box center [610, 294] width 61 height 19
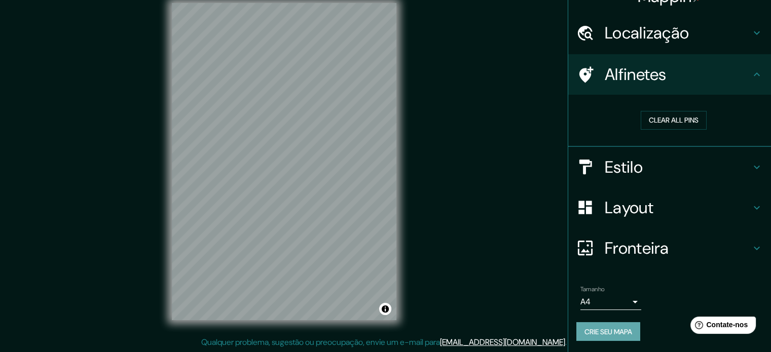
click at [626, 329] on font "Crie seu mapa" at bounding box center [608, 331] width 48 height 9
